Goal: Task Accomplishment & Management: Understand process/instructions

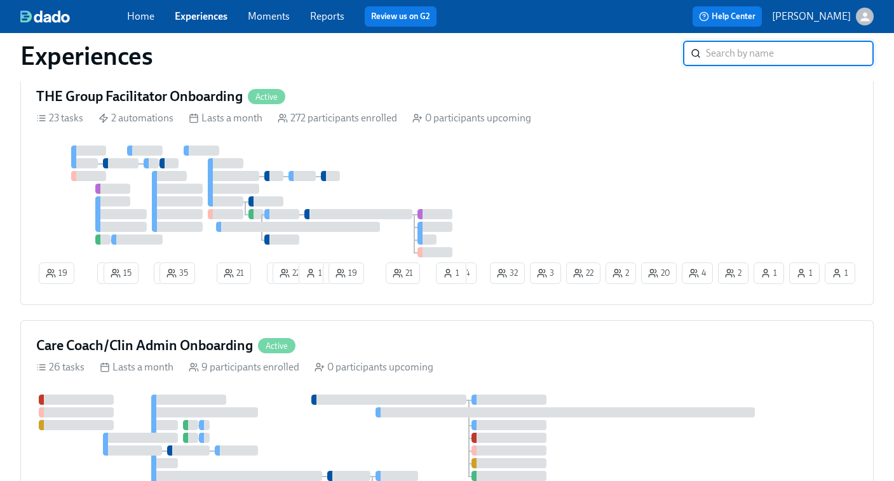
scroll to position [857, 0]
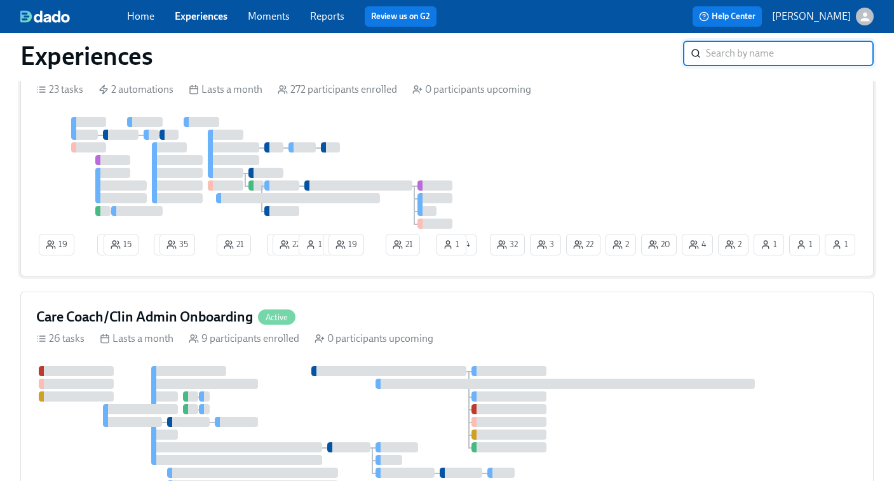
click at [478, 191] on div at bounding box center [261, 173] width 451 height 112
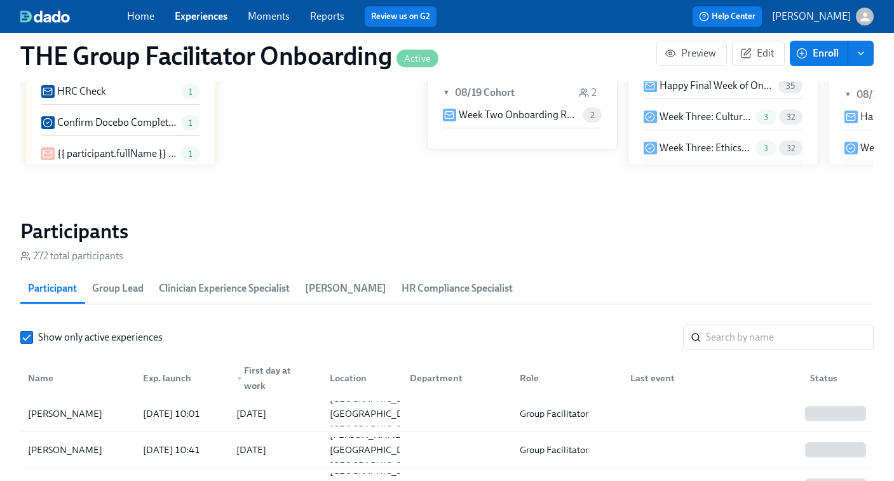
scroll to position [1010, 0]
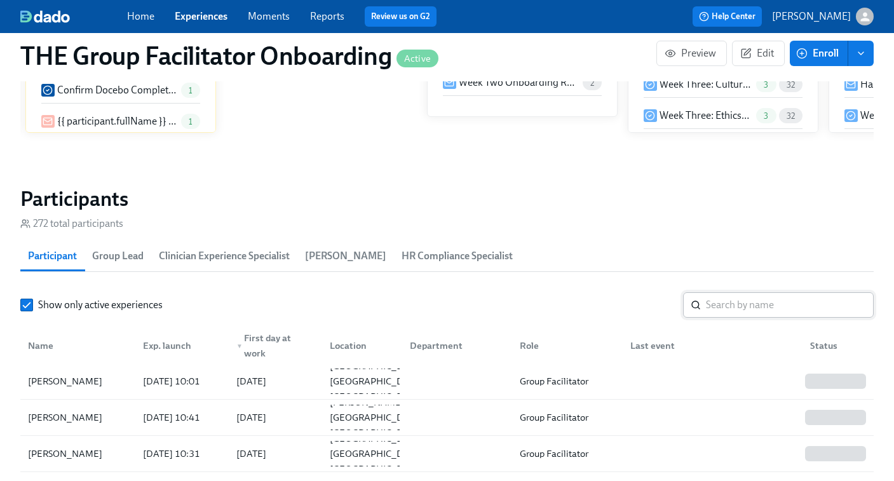
click at [715, 308] on input "search" at bounding box center [790, 304] width 168 height 25
paste input "[PERSON_NAME]"
type input "[PERSON_NAME]"
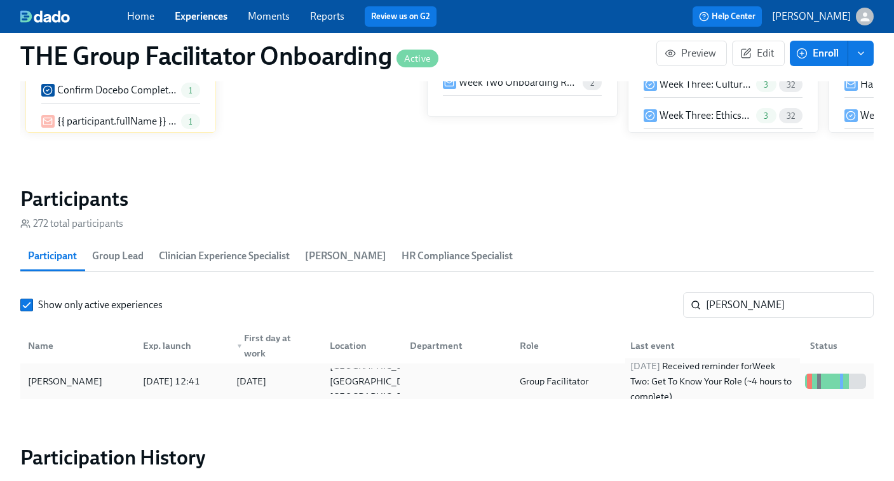
click at [631, 377] on div "[DATE] Received reminder for Week Two: Get To Know Your Role (~4 hours to compl…" at bounding box center [712, 381] width 175 height 46
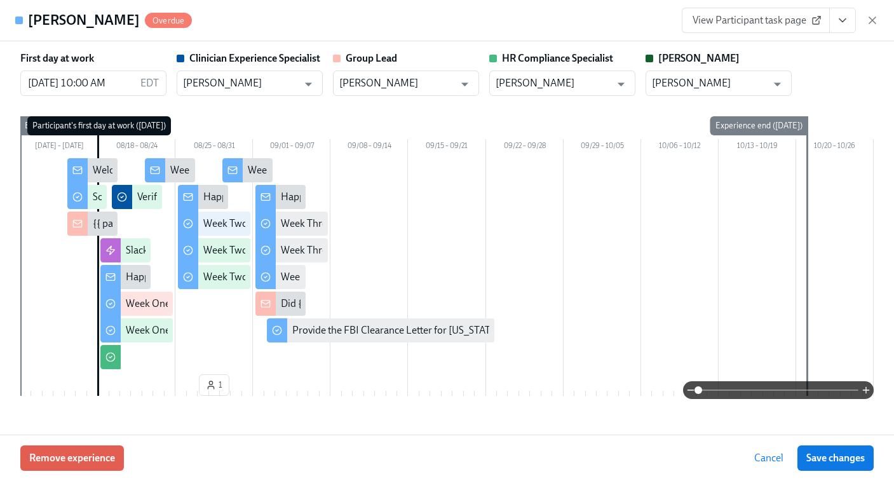
click at [771, 29] on link "View Participant task page" at bounding box center [756, 20] width 148 height 25
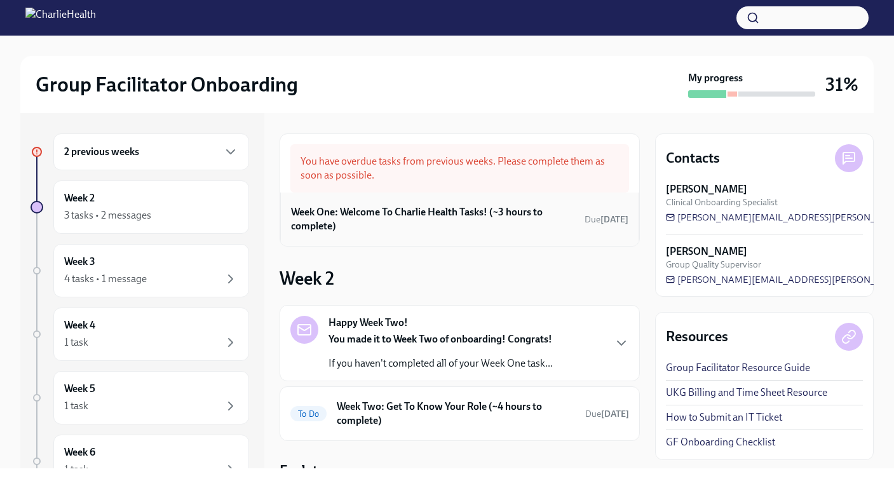
click at [415, 217] on h6 "Week One: Welcome To Charlie Health Tasks! (~3 hours to complete)" at bounding box center [435, 219] width 288 height 28
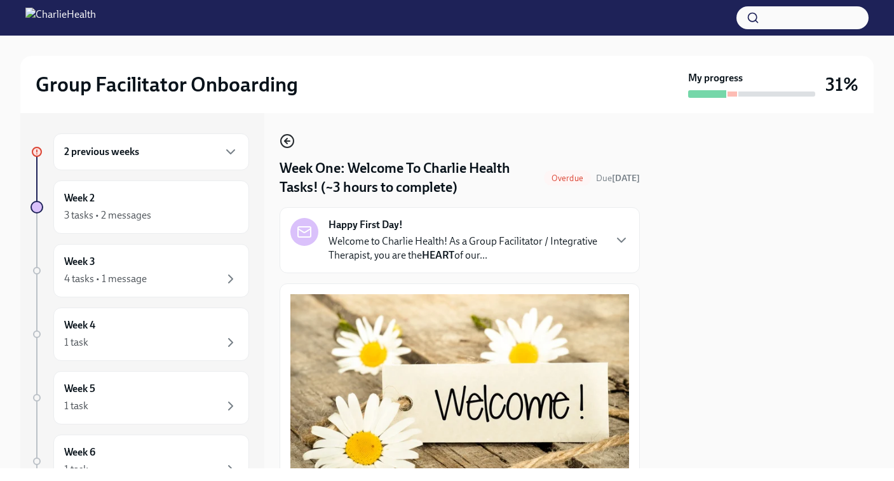
click at [289, 146] on icon "button" at bounding box center [287, 140] width 15 height 15
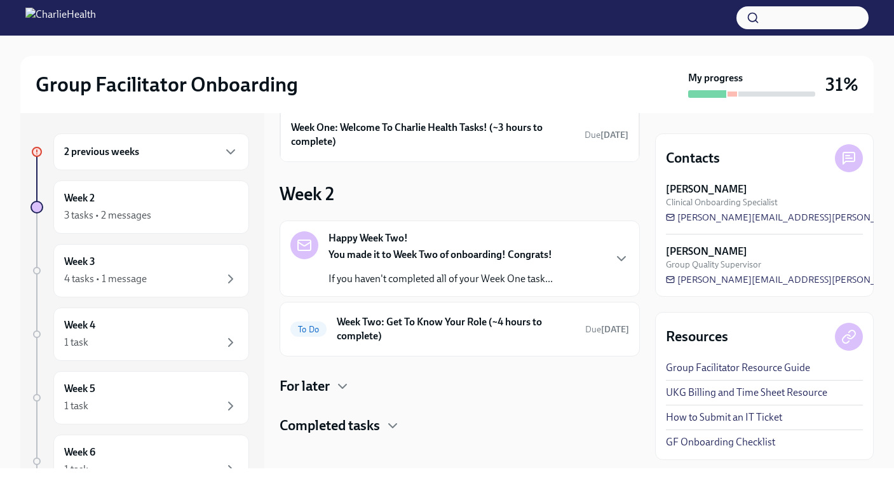
scroll to position [92, 0]
